Goal: Navigation & Orientation: Find specific page/section

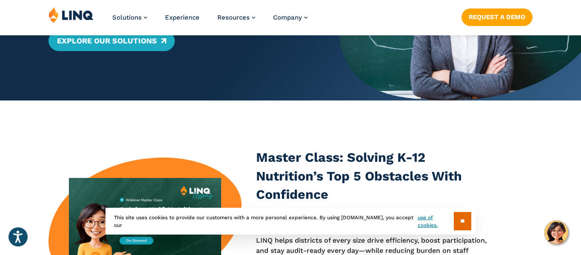
click at [459, 222] on input "**" at bounding box center [462, 221] width 17 height 18
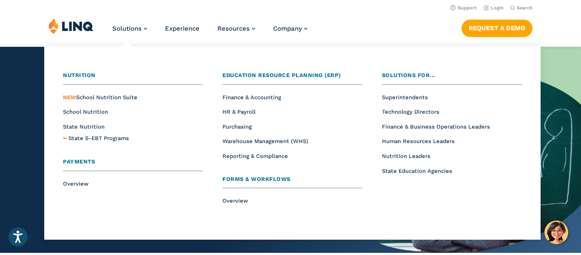
click at [130, 37] on li "Solutions Nutrition Overview NEW School Nutrition Suite School Nutrition State …" at bounding box center [129, 32] width 35 height 28
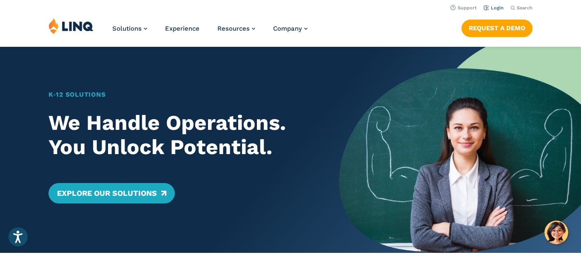
click at [487, 11] on link "Login" at bounding box center [494, 8] width 20 height 6
